Goal: Book appointment/travel/reservation

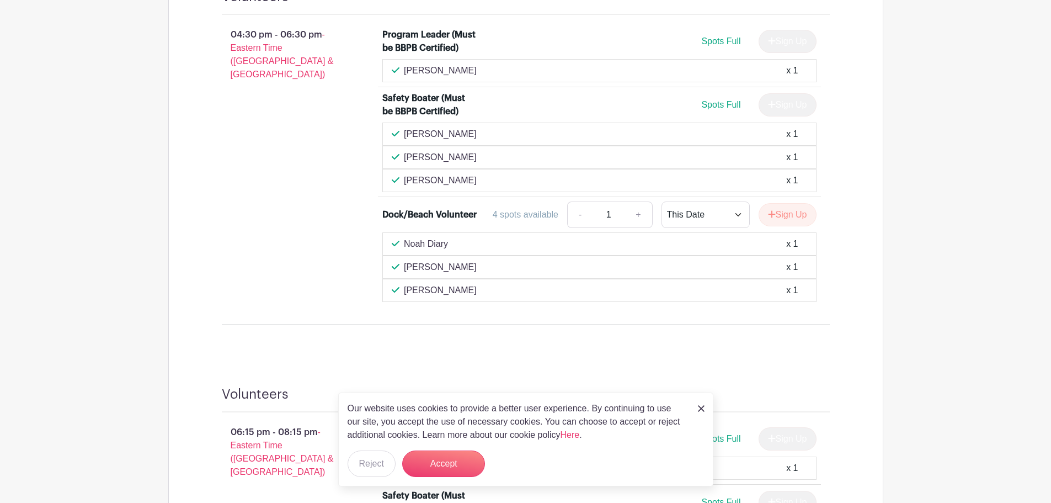
scroll to position [717, 0]
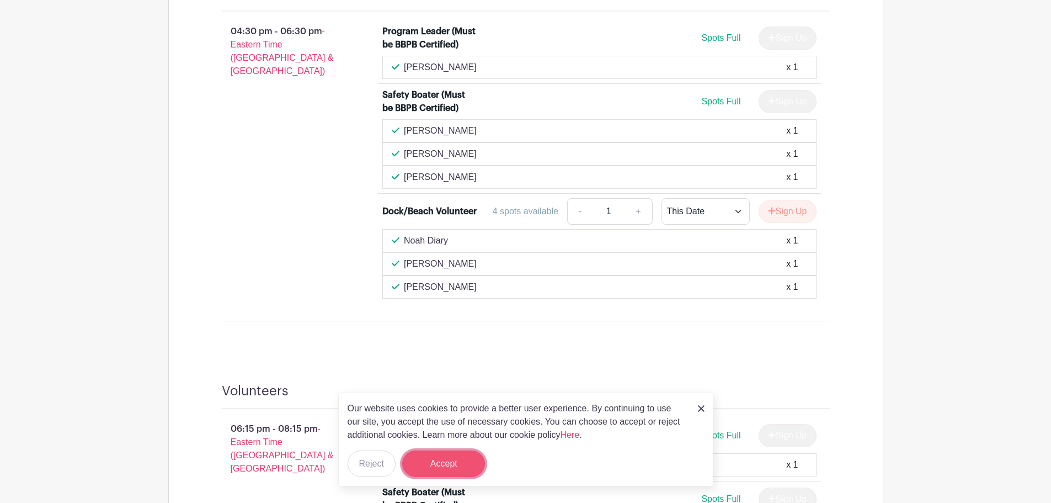
click at [463, 467] on button "Accept" at bounding box center [443, 463] width 83 height 26
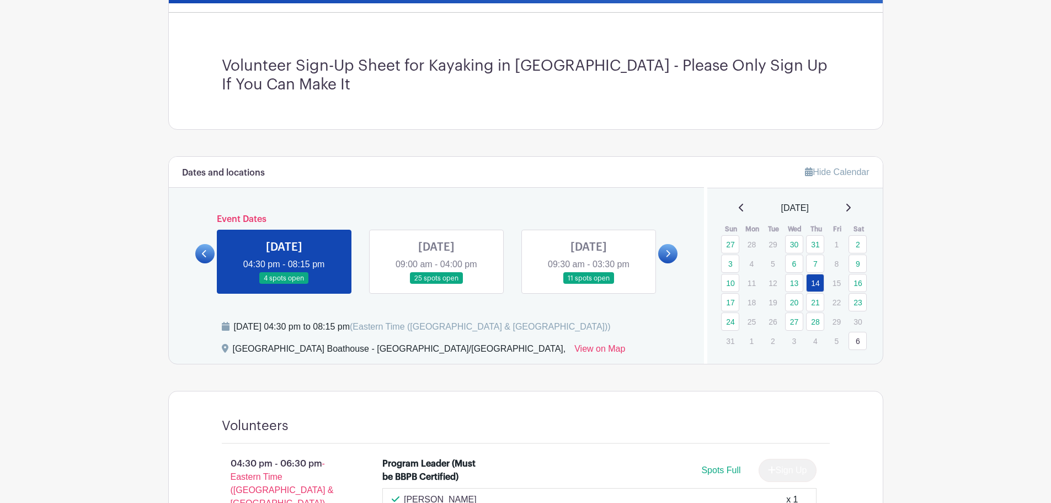
scroll to position [276, 0]
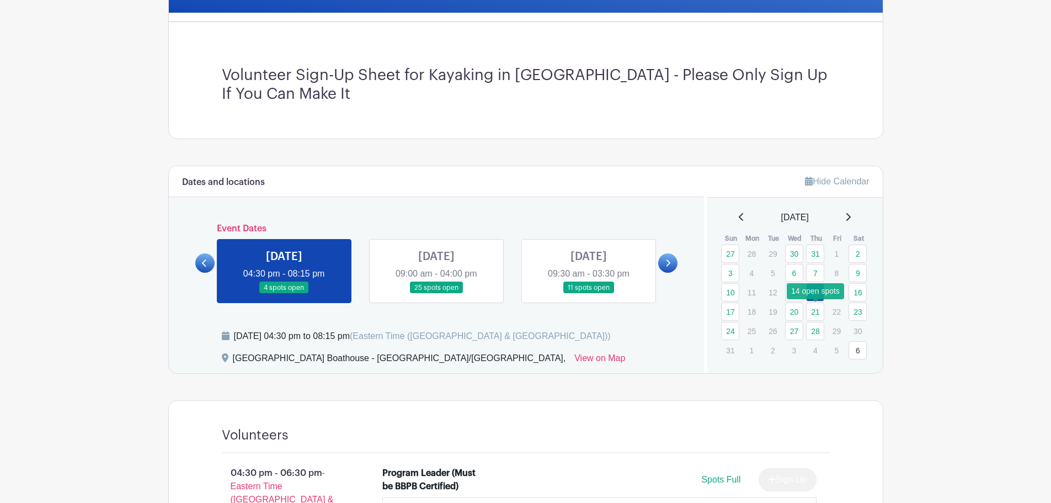
click at [819, 312] on link "21" at bounding box center [815, 311] width 18 height 18
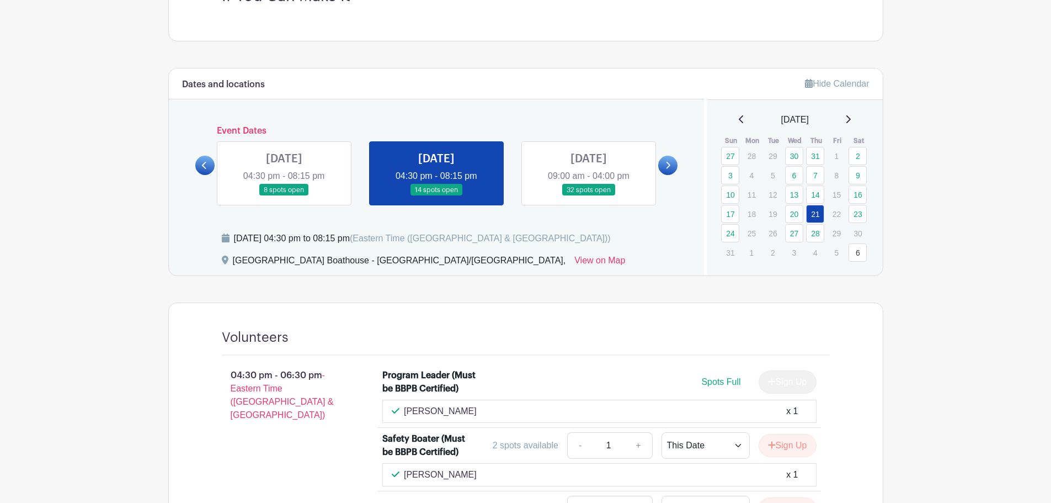
scroll to position [221, 0]
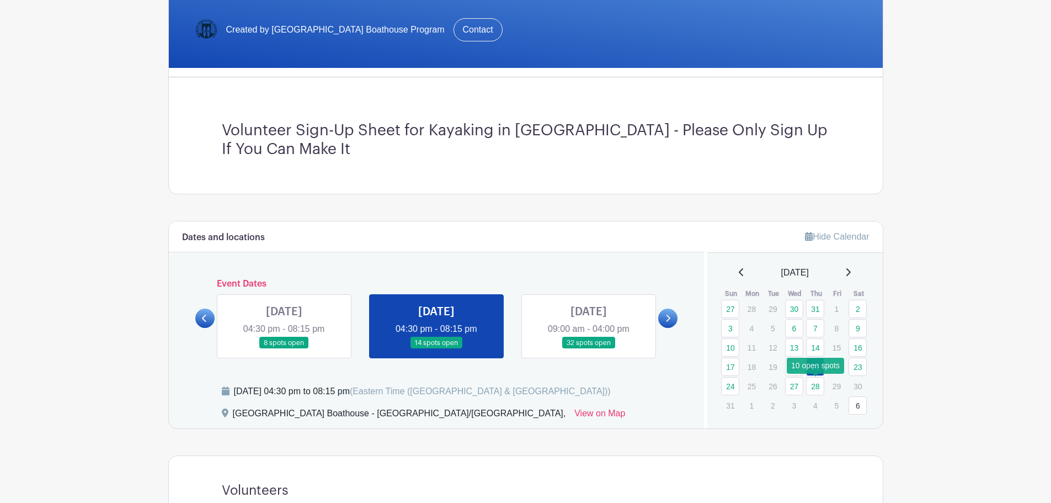
click at [815, 386] on link "28" at bounding box center [815, 386] width 18 height 18
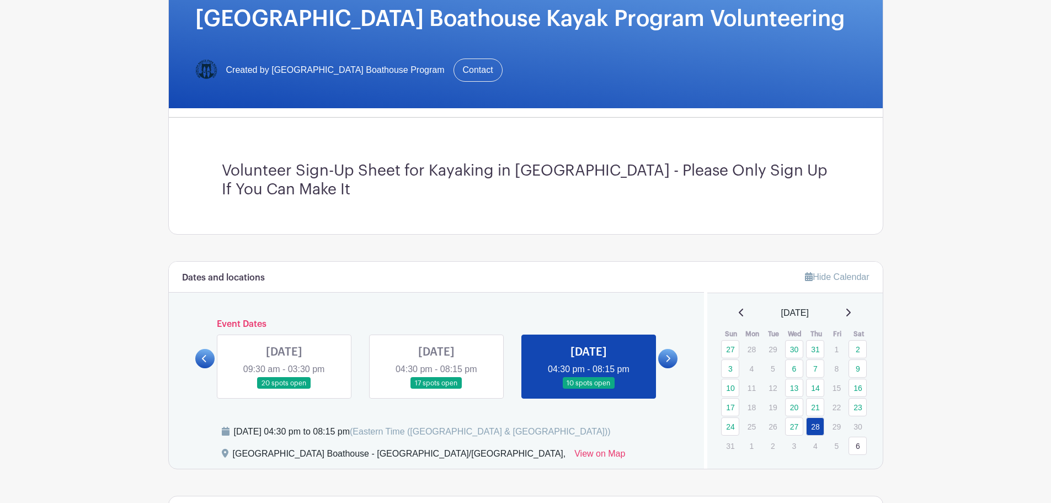
scroll to position [352, 0]
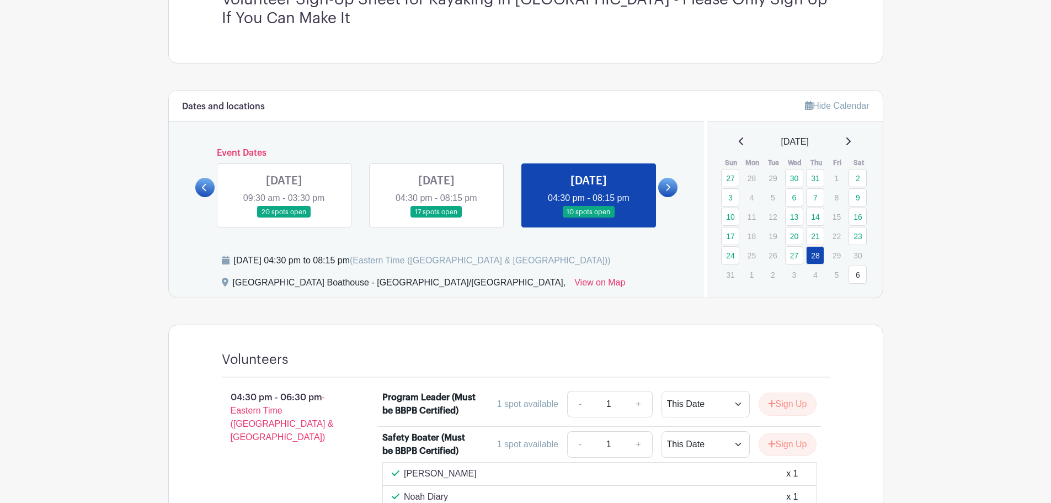
click at [436, 218] on link at bounding box center [436, 218] width 0 height 0
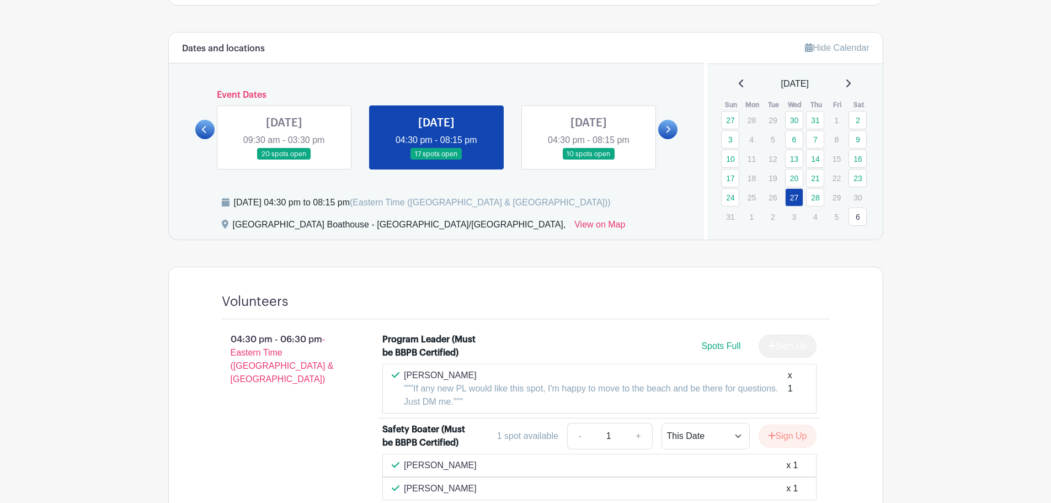
scroll to position [407, 0]
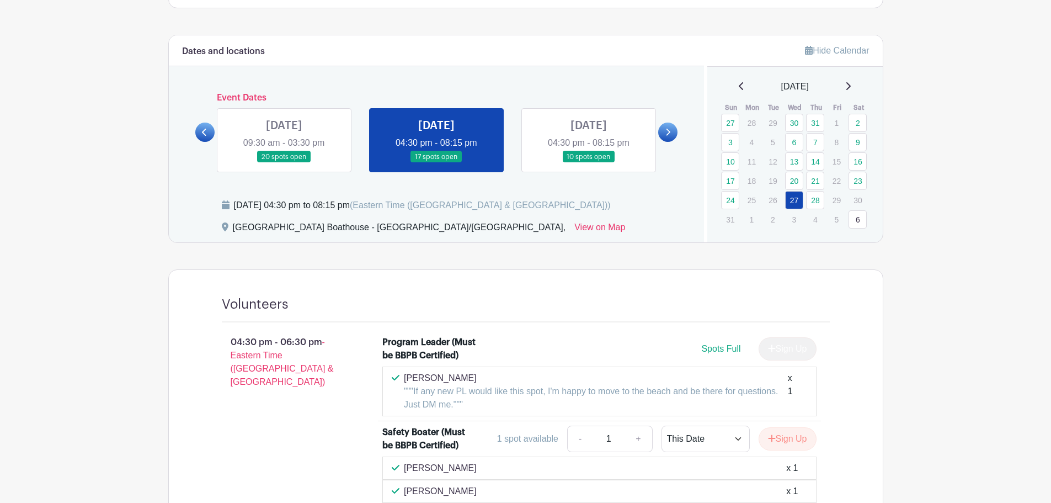
click at [284, 163] on link at bounding box center [284, 163] width 0 height 0
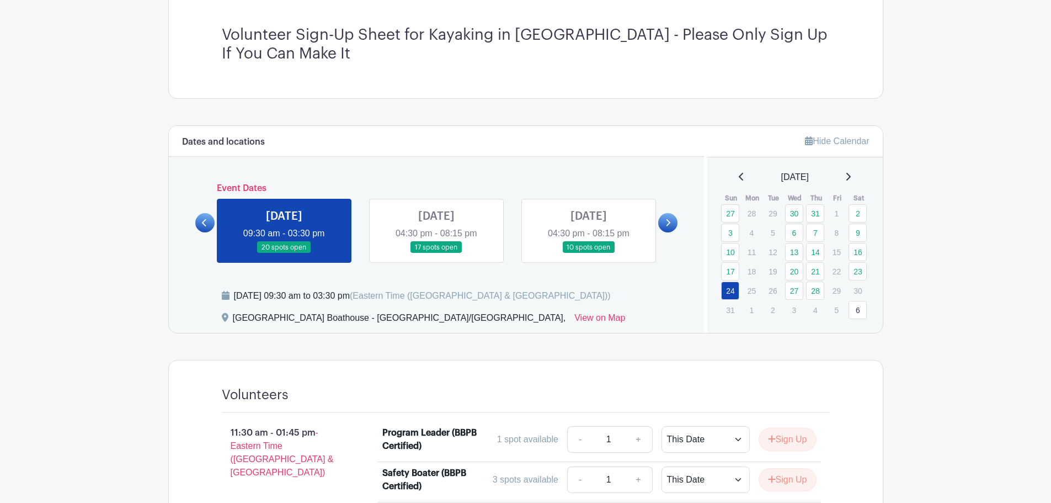
scroll to position [395, 0]
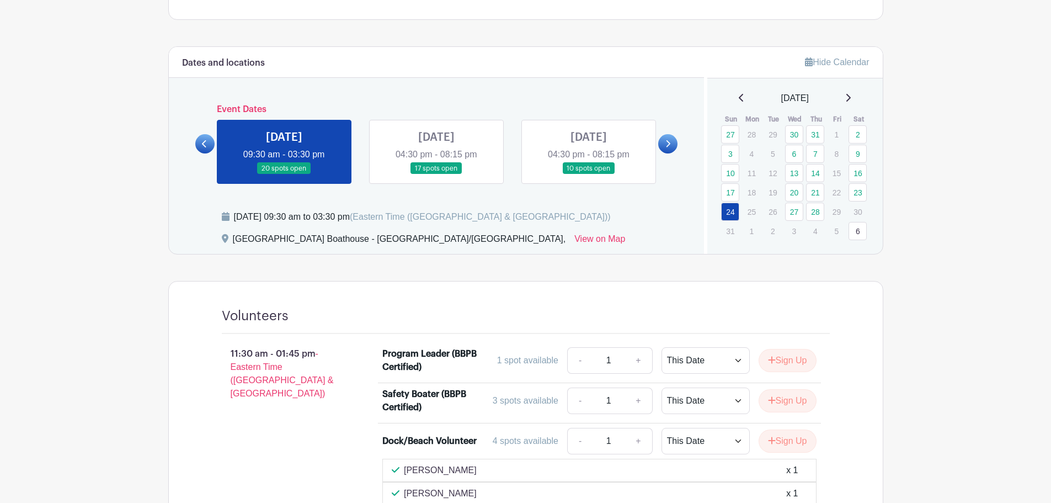
click at [589, 174] on link at bounding box center [589, 174] width 0 height 0
